Goal: Task Accomplishment & Management: Use online tool/utility

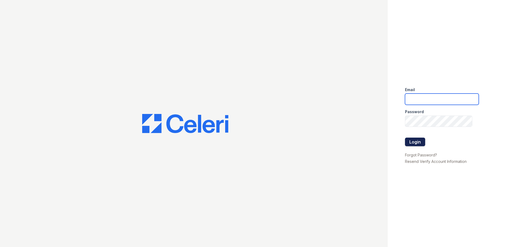
type input "ssandoval@urban-mw.com"
click at [418, 143] on button "Login" at bounding box center [415, 142] width 20 height 9
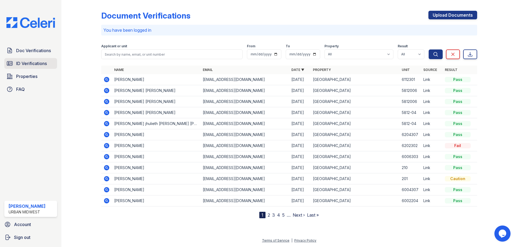
click at [23, 64] on span "ID Verifications" at bounding box center [31, 63] width 31 height 6
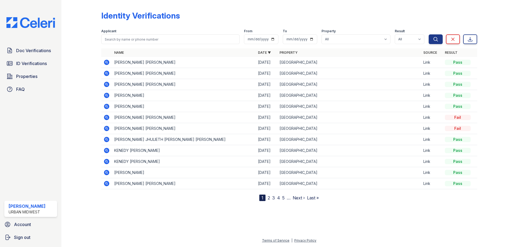
click at [106, 74] on icon at bounding box center [106, 73] width 5 height 5
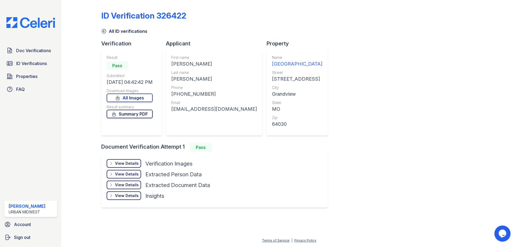
click at [153, 115] on link "Summary PDF" at bounding box center [130, 114] width 46 height 9
click at [134, 162] on div "View Details" at bounding box center [127, 163] width 24 height 5
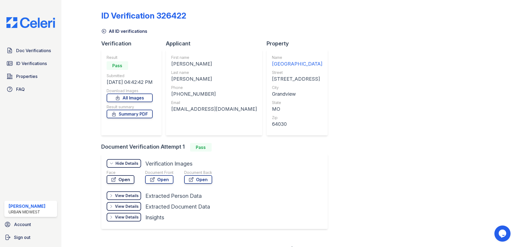
click at [128, 182] on link "Open" at bounding box center [121, 180] width 28 height 9
